Goal: Communication & Community: Answer question/provide support

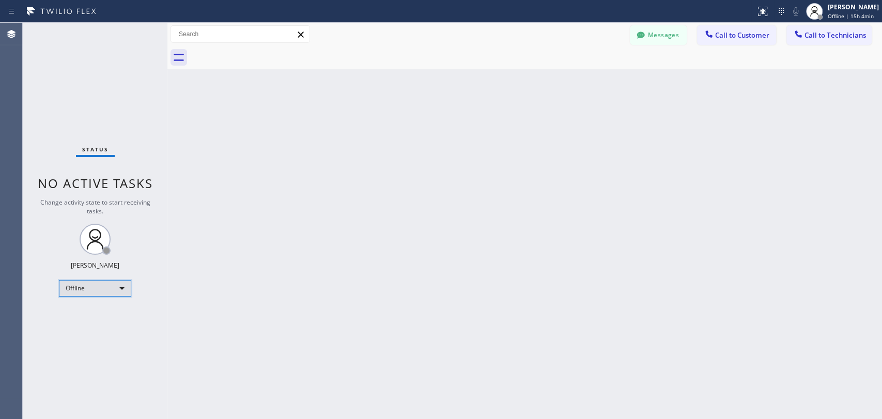
click at [109, 287] on div "Offline" at bounding box center [95, 288] width 72 height 17
click at [107, 318] on li "Available" at bounding box center [94, 314] width 70 height 12
click at [764, 92] on div "Back to Dashboard Change Sender ID Customers Technicians JS [PERSON_NAME] [DATE…" at bounding box center [524, 221] width 715 height 396
click at [793, 34] on span "Call to Technicians" at bounding box center [836, 34] width 62 height 9
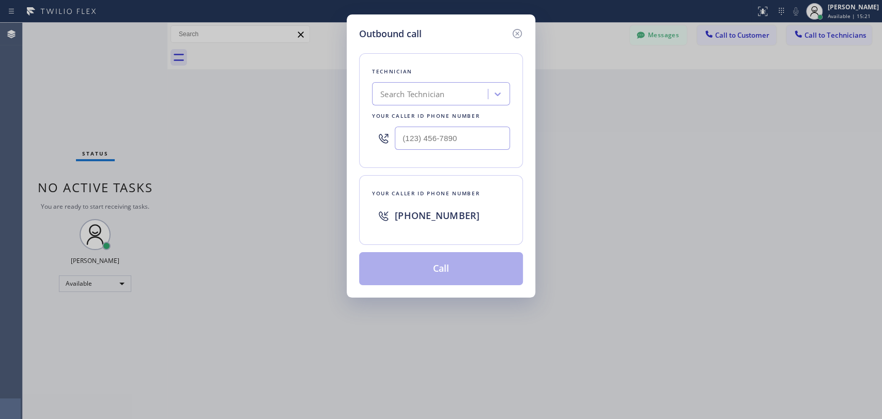
click at [396, 94] on div "Search Technician" at bounding box center [412, 94] width 64 height 12
type input "serg"
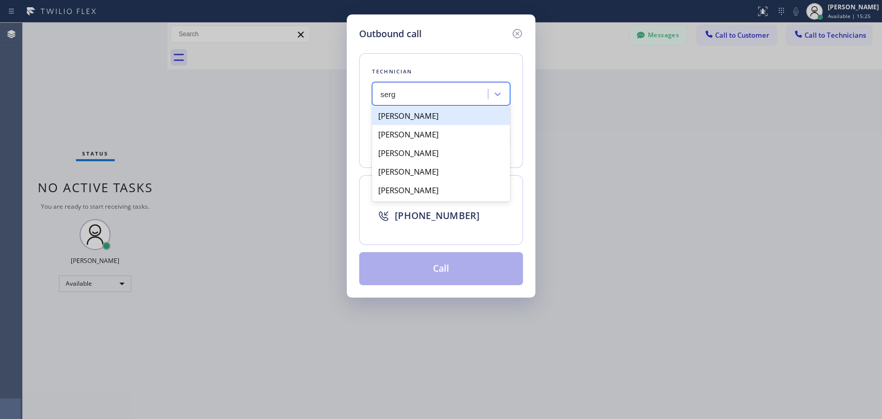
click at [435, 119] on div "[PERSON_NAME]" at bounding box center [441, 115] width 138 height 19
type input "[PHONE_NUMBER]"
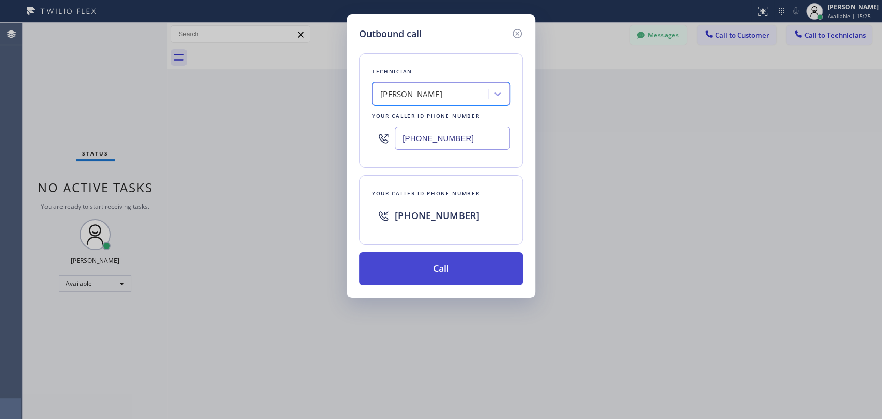
click at [438, 263] on button "Call" at bounding box center [441, 268] width 164 height 33
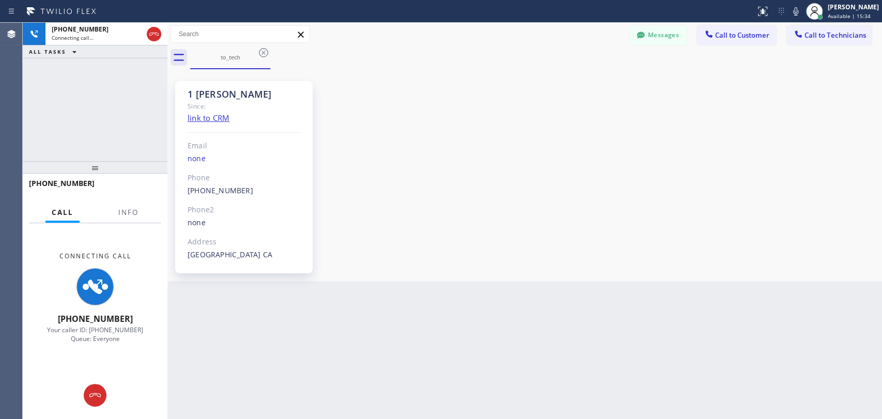
click at [793, 218] on div "1 [PERSON_NAME] Since: link to CRM Email none Phone [PHONE_NUMBER] Outbound cal…" at bounding box center [525, 175] width 710 height 207
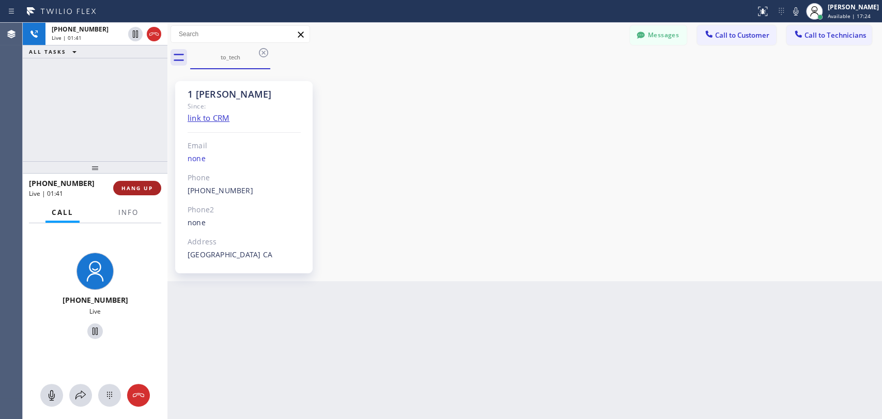
click at [142, 188] on span "HANG UP" at bounding box center [137, 188] width 32 height 7
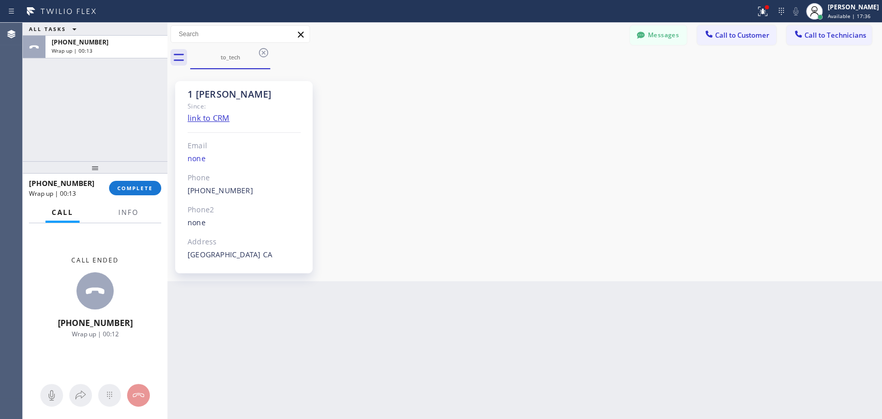
click at [8, 87] on div "Agent Desktop" at bounding box center [11, 221] width 22 height 396
click at [156, 190] on button "COMPLETE" at bounding box center [135, 188] width 52 height 14
